Goal: Find specific page/section: Find specific page/section

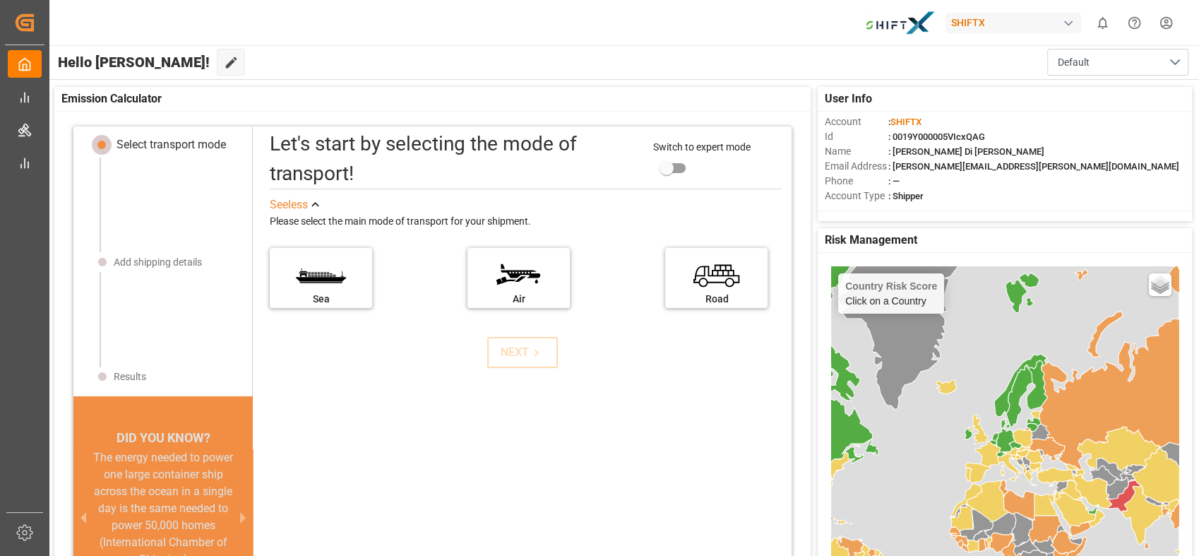
scroll to position [6, 0]
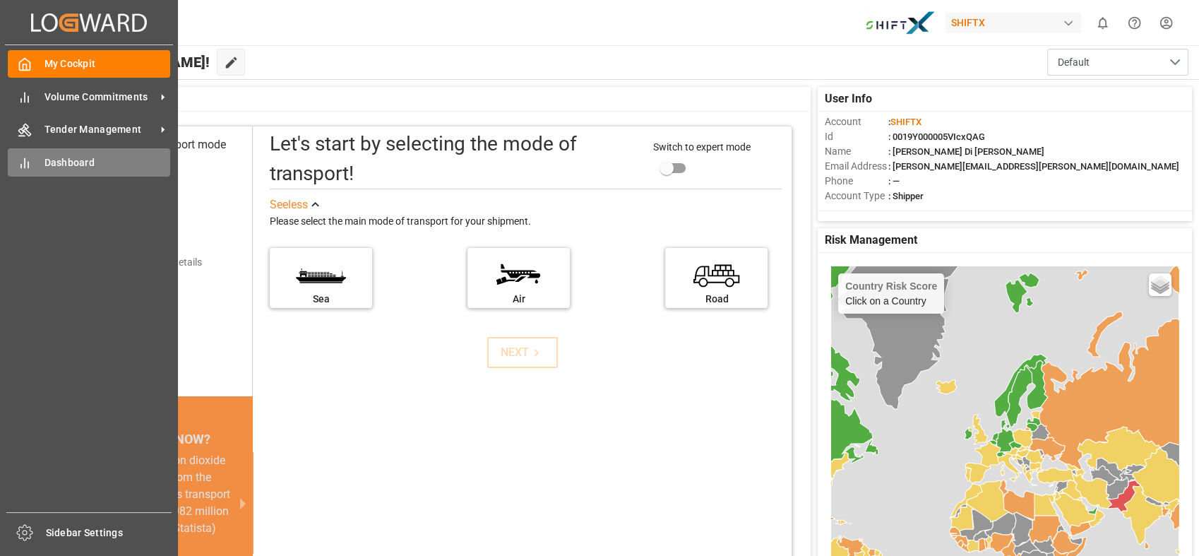
click at [87, 163] on span "Dashboard" at bounding box center [107, 162] width 126 height 15
